Goal: Find contact information: Find contact information

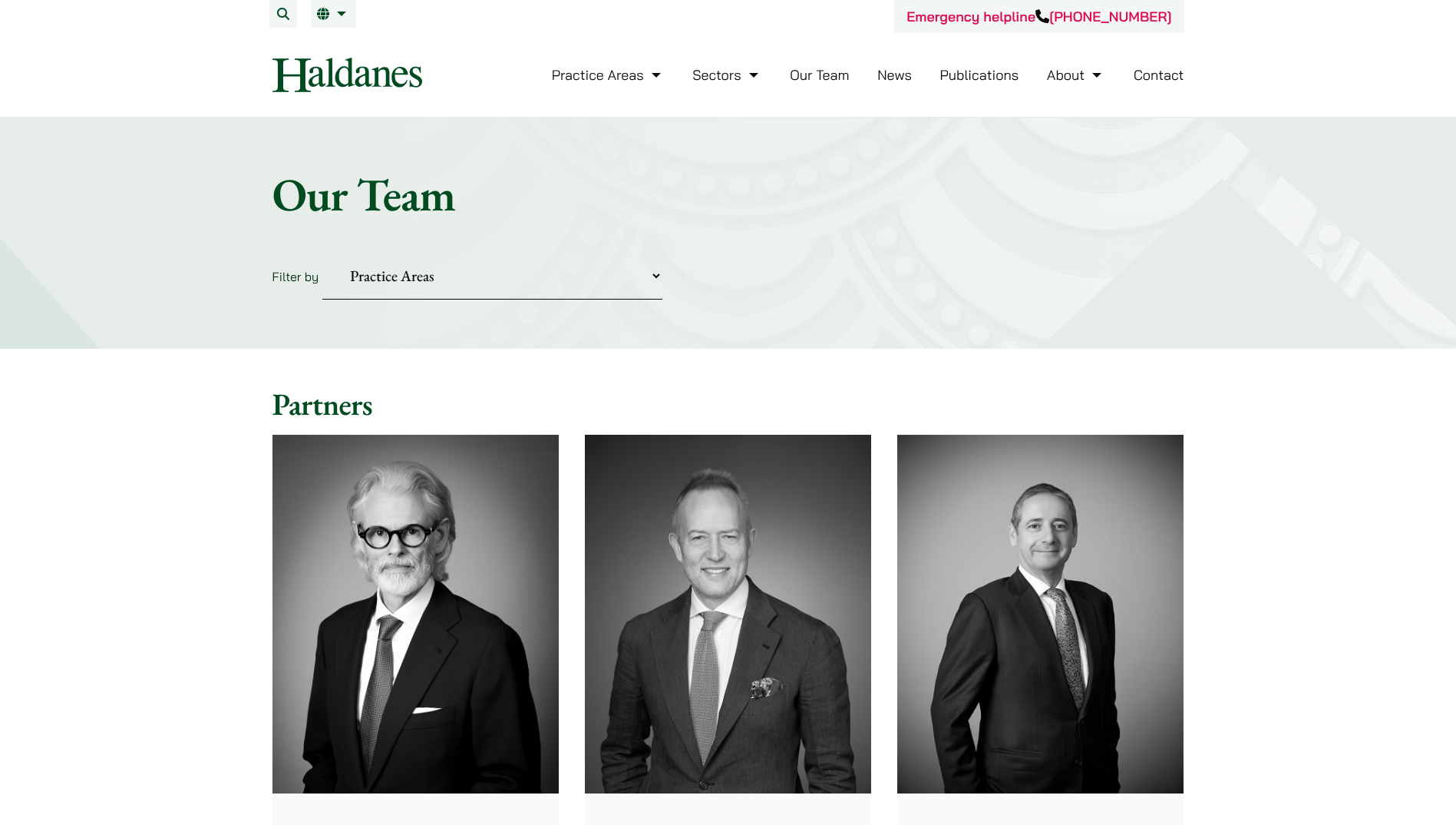
click at [507, 280] on select "Practice Areas Antitrust and Competition Civil Litigation & Dispute Resolution …" at bounding box center [492, 275] width 340 height 47
select select "intellectual-property"
click at [322, 252] on select "Practice Areas Antitrust and Competition Civil Litigation & Dispute Resolution …" at bounding box center [492, 275] width 340 height 47
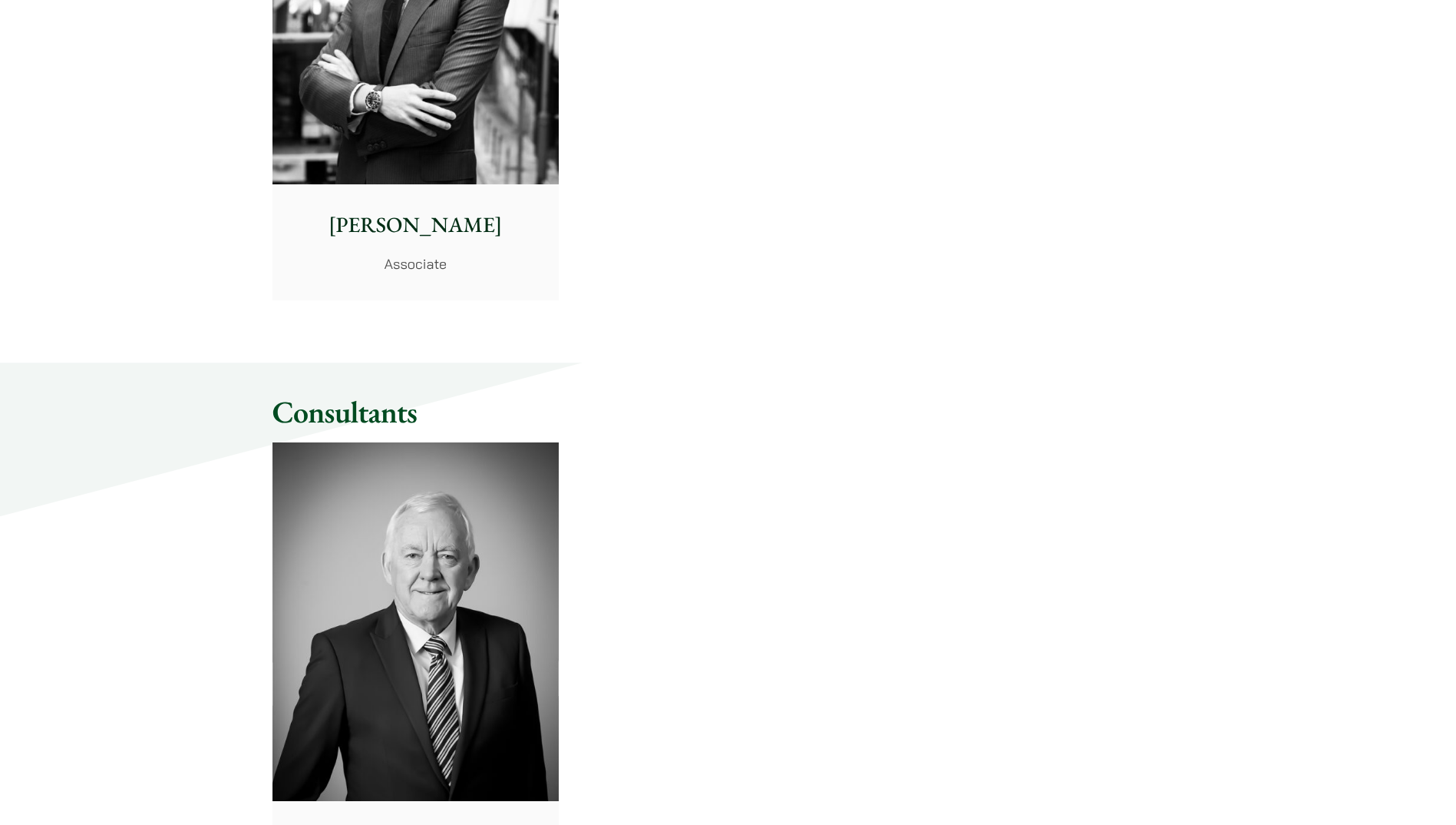
scroll to position [1070, 0]
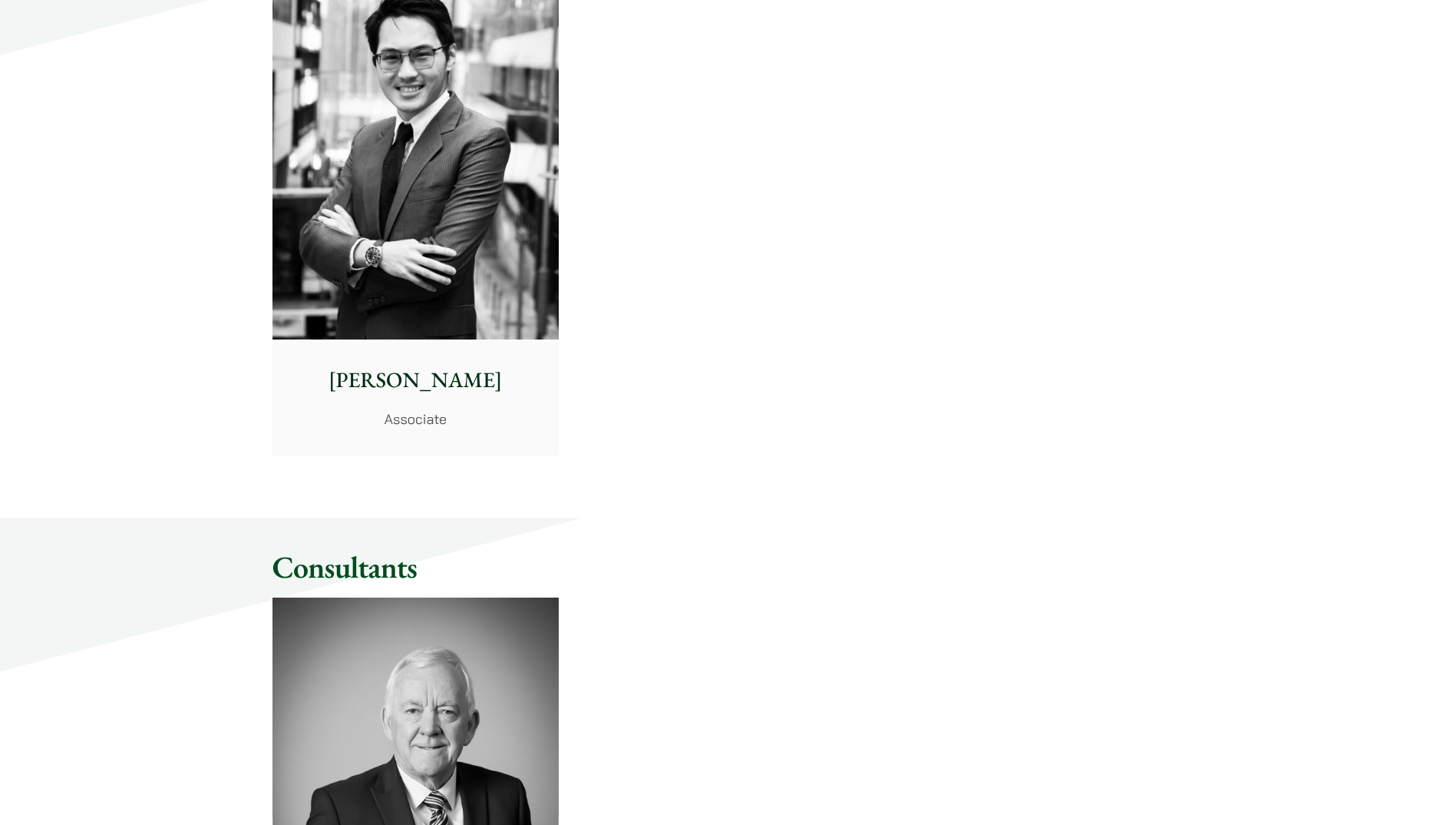
click at [429, 380] on p "[PERSON_NAME]" at bounding box center [415, 380] width 262 height 32
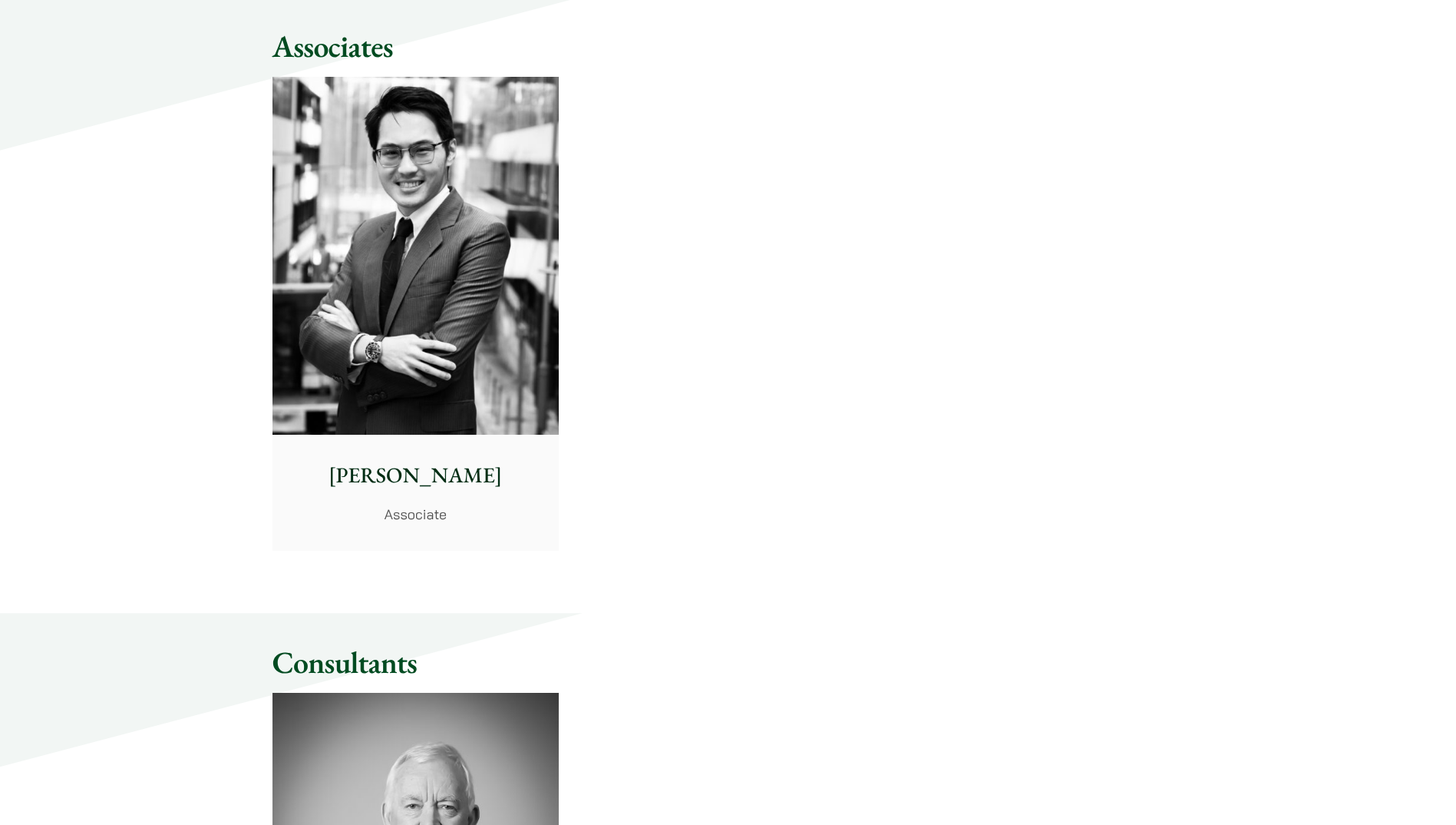
scroll to position [839, 0]
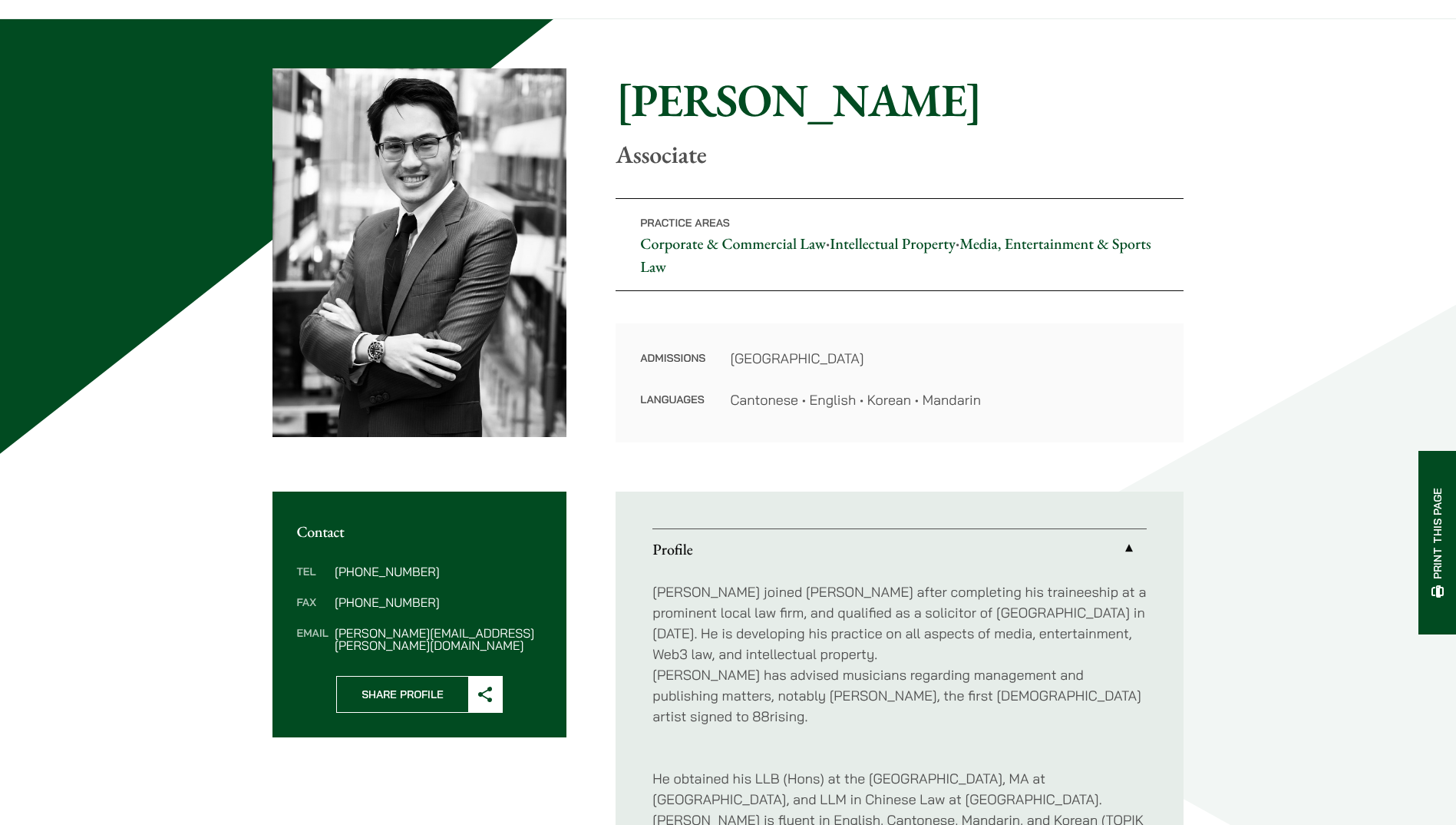
scroll to position [307, 0]
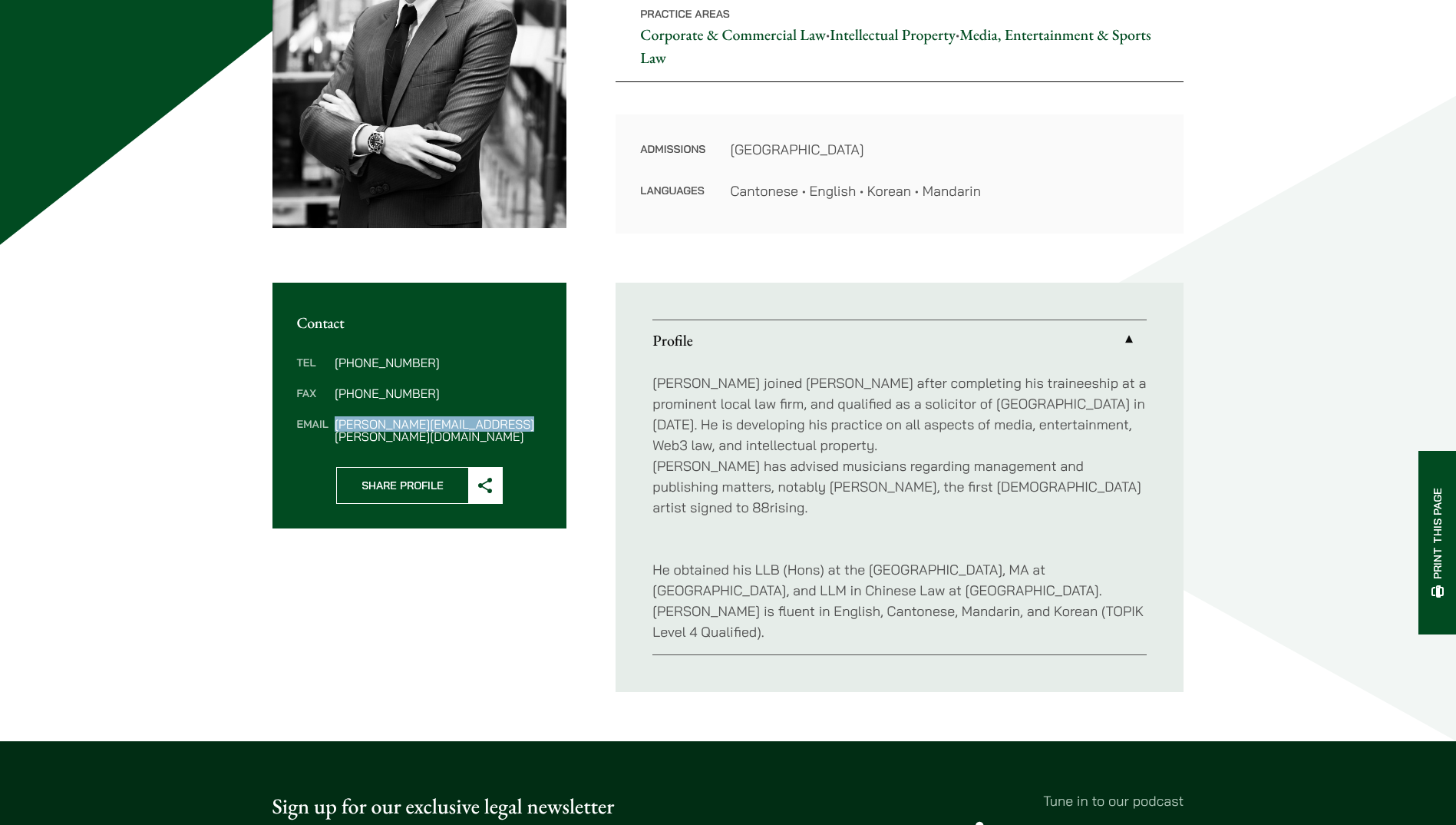
drag, startPoint x: 503, startPoint y: 423, endPoint x: 332, endPoint y: 422, distance: 171.0
click at [332, 422] on dl "Tel [PHONE_NUMBER] Fax [PHONE_NUMBER] Email [PERSON_NAME][EMAIL_ADDRESS][PERSON…" at bounding box center [420, 399] width 245 height 86
drag, startPoint x: 332, startPoint y: 422, endPoint x: 342, endPoint y: 424, distance: 10.2
click at [130, 421] on div "Home » Lawyers » [PERSON_NAME] [PERSON_NAME] Associate Practice Areas Corporate…" at bounding box center [728, 275] width 1456 height 931
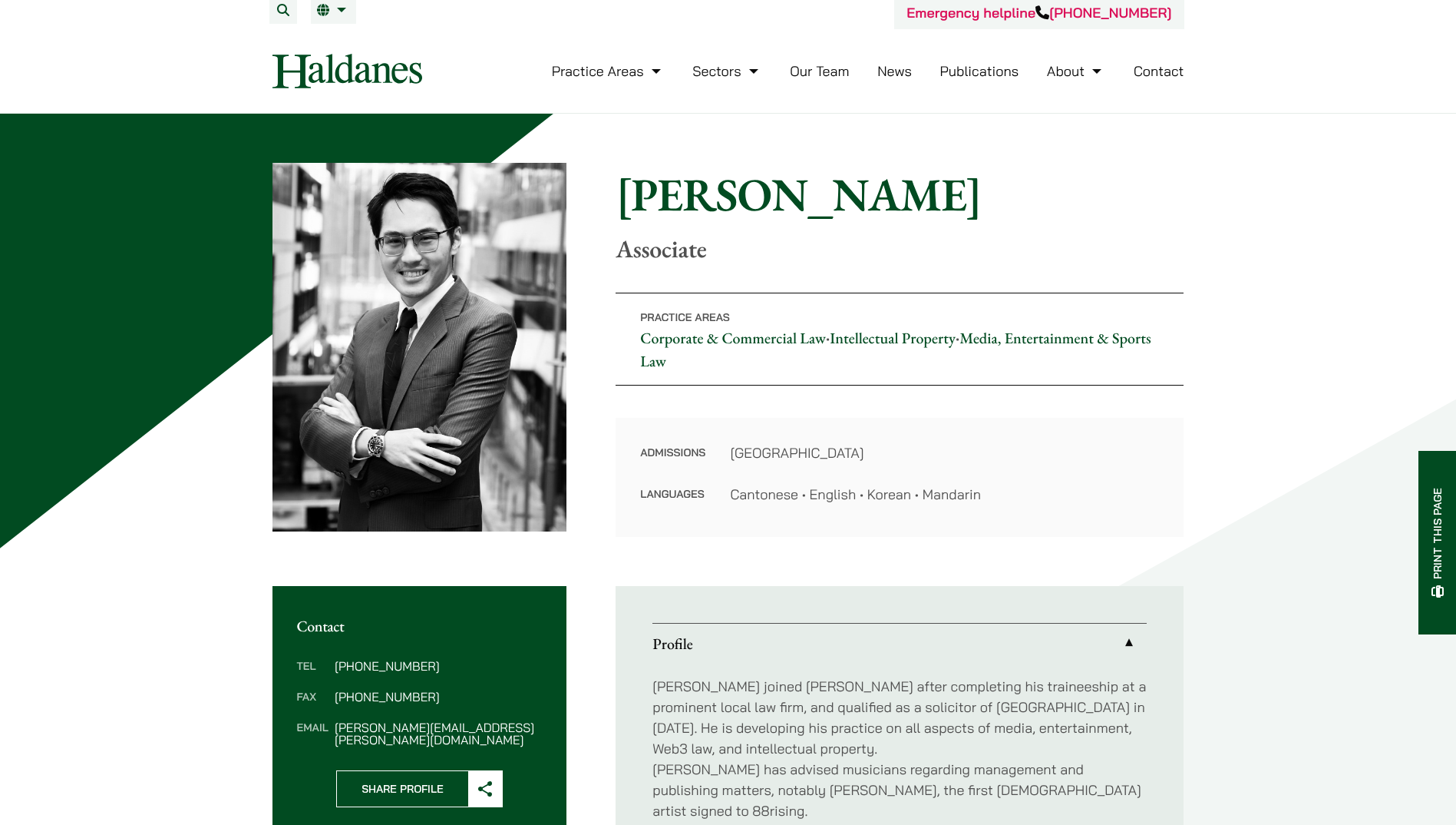
scroll to position [0, 0]
